Goal: Task Accomplishment & Management: Manage account settings

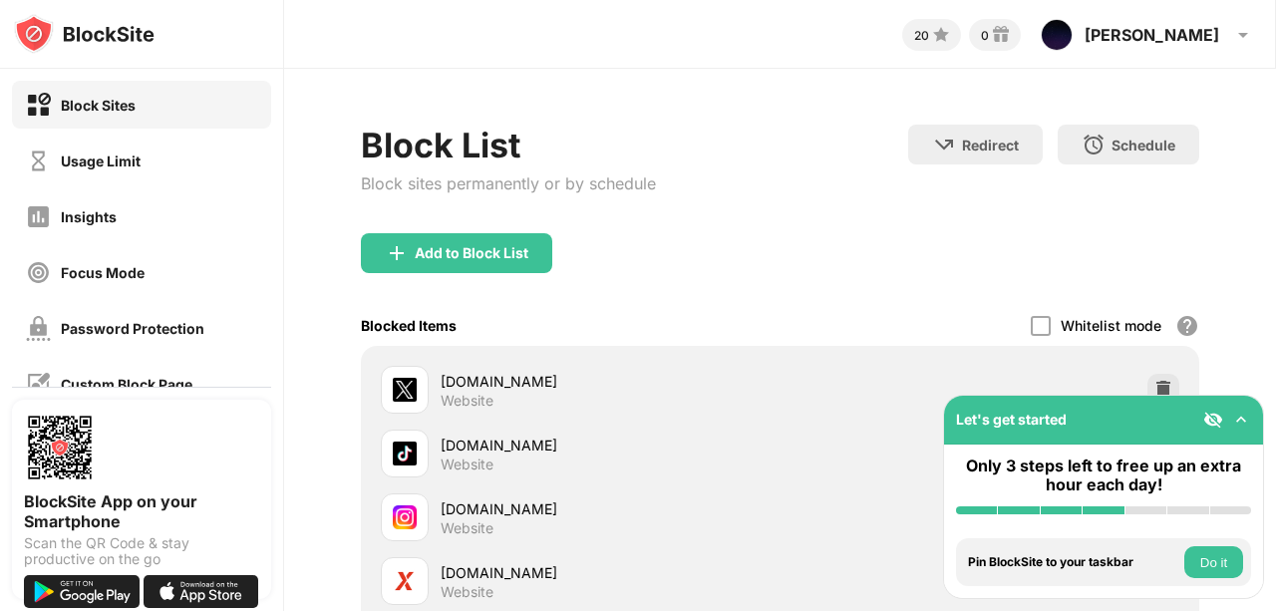
scroll to position [265, 0]
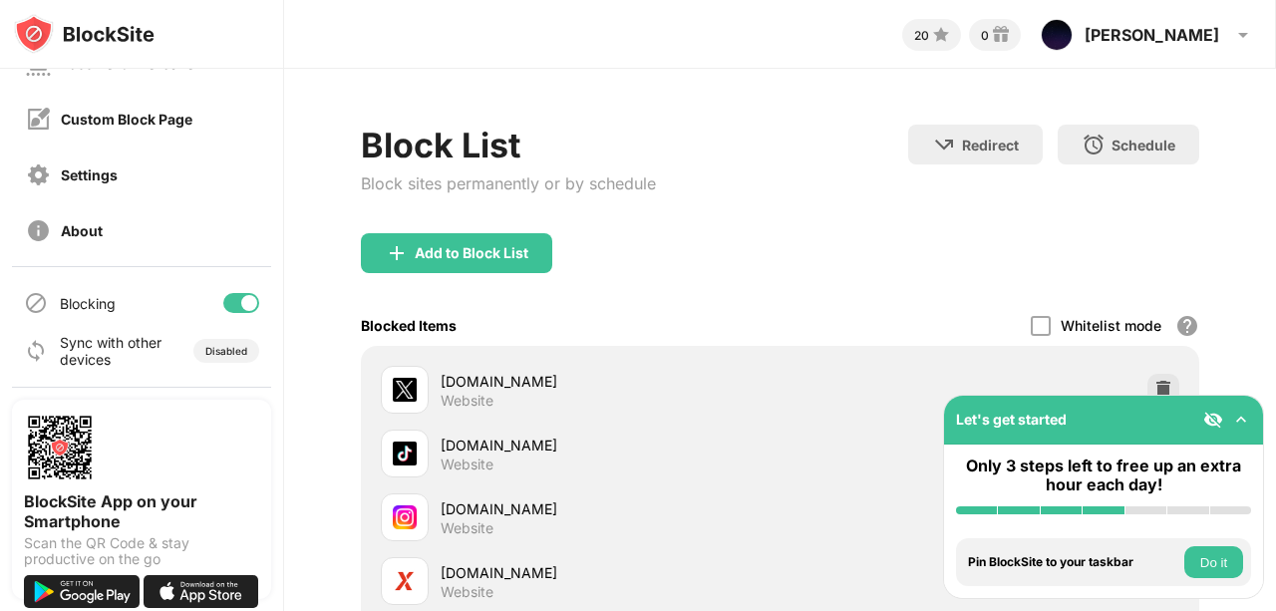
click at [241, 305] on div at bounding box center [249, 303] width 16 height 16
click at [235, 300] on div at bounding box center [241, 303] width 36 height 20
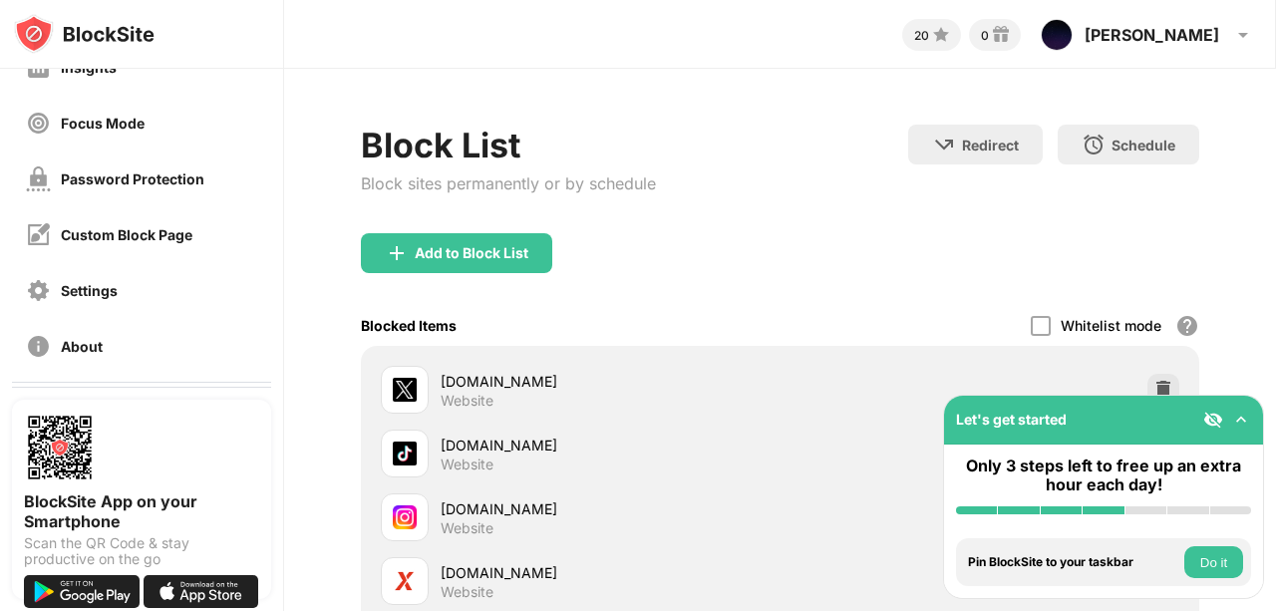
scroll to position [265, 0]
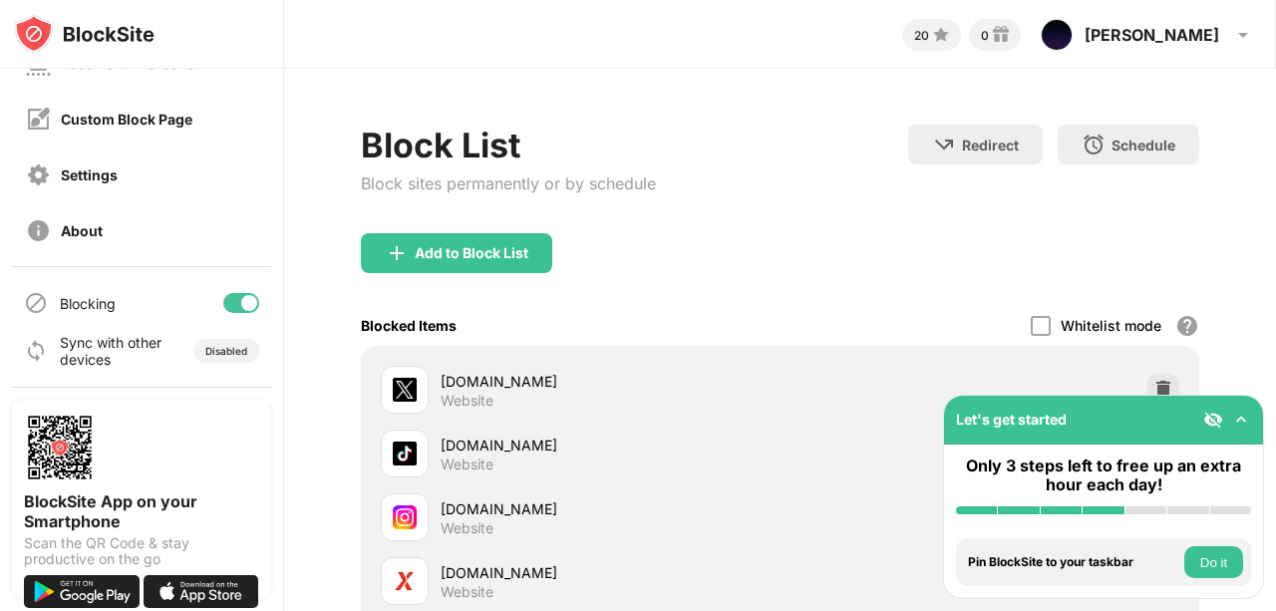
click at [241, 305] on div at bounding box center [249, 303] width 16 height 16
click at [228, 290] on div "Blocking" at bounding box center [141, 303] width 259 height 48
click at [228, 305] on div at bounding box center [241, 303] width 36 height 20
